Goal: Task Accomplishment & Management: Manage account settings

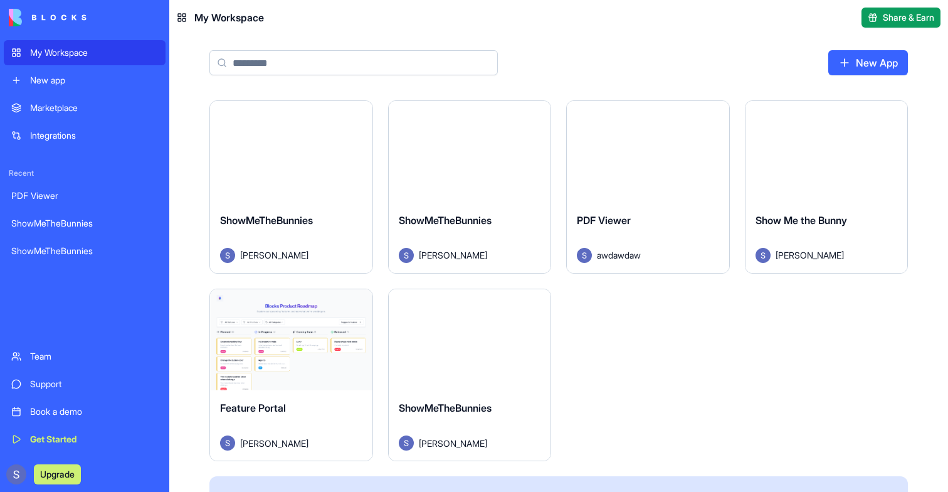
click at [519, 437] on div "[PERSON_NAME]" at bounding box center [470, 442] width 142 height 15
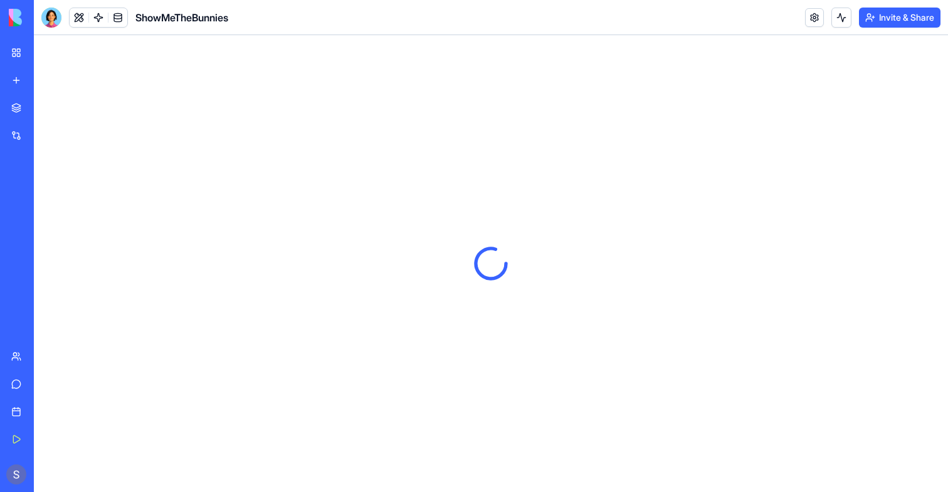
click at [873, 15] on button "Invite & Share" at bounding box center [900, 18] width 82 height 20
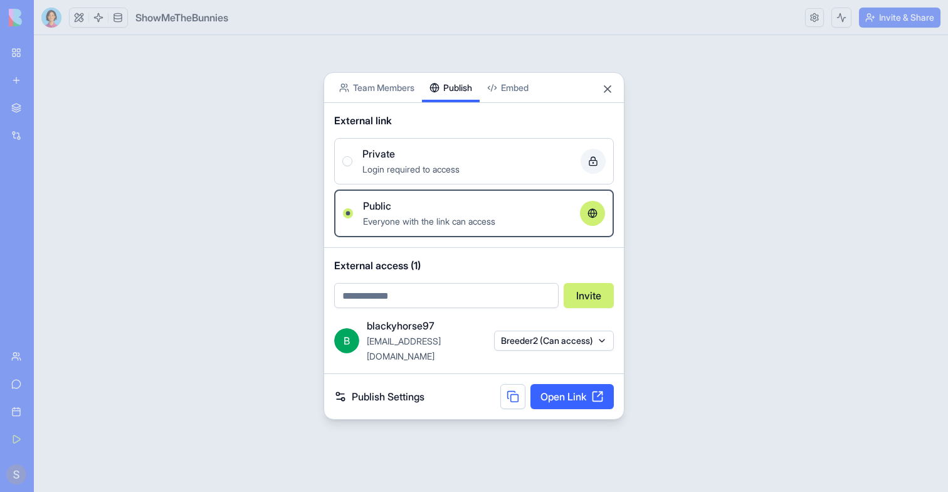
click at [469, 46] on body "My Workspace New app Marketplace Integrations Recent PDF Viewer ShowMeTheBunnie…" at bounding box center [474, 246] width 948 height 492
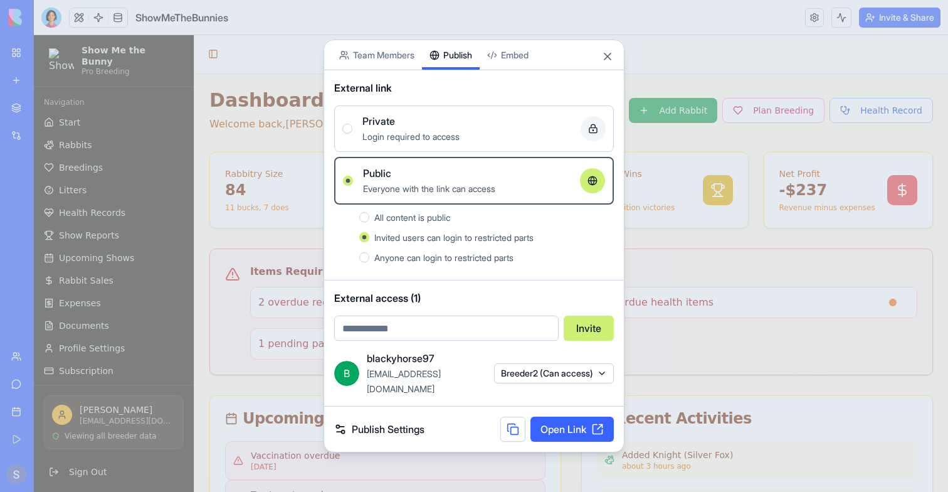
click at [6, 302] on div at bounding box center [474, 246] width 948 height 492
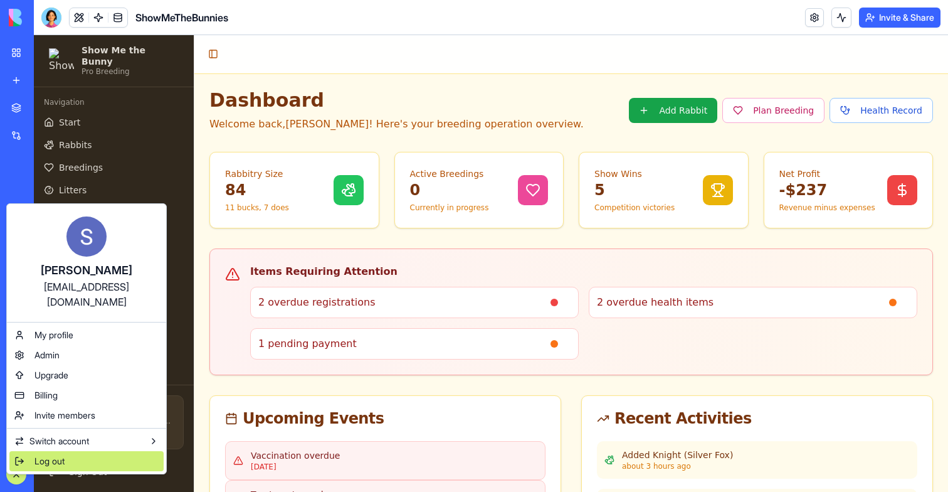
click at [65, 455] on span "Log out" at bounding box center [50, 461] width 30 height 13
